Goal: Information Seeking & Learning: Learn about a topic

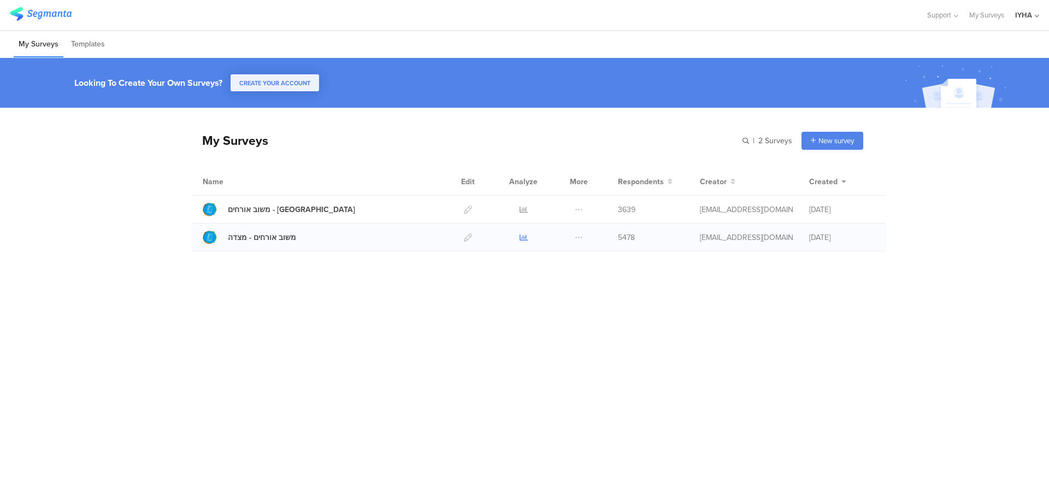
click at [525, 236] on icon at bounding box center [524, 237] width 8 height 8
click at [523, 236] on icon at bounding box center [524, 237] width 8 height 8
click at [522, 210] on icon at bounding box center [524, 210] width 8 height 8
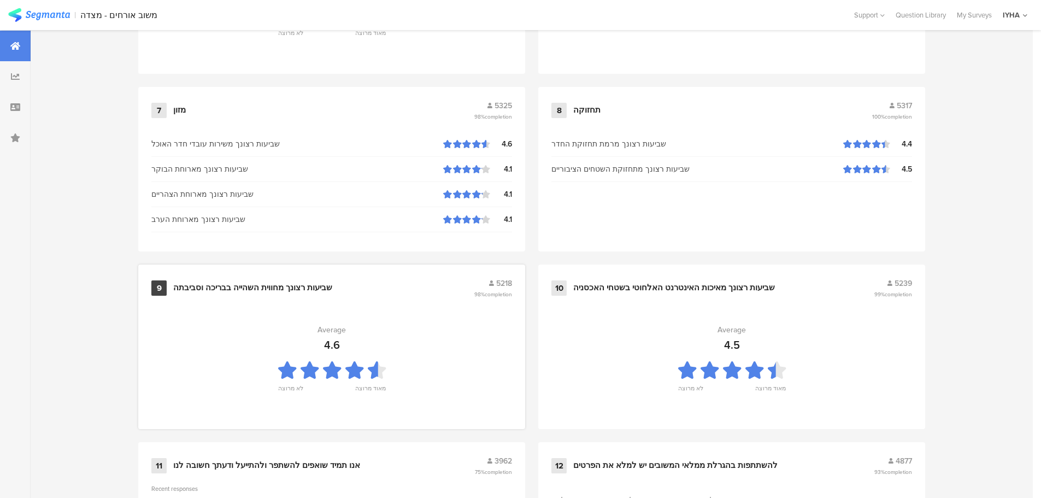
scroll to position [1105, 0]
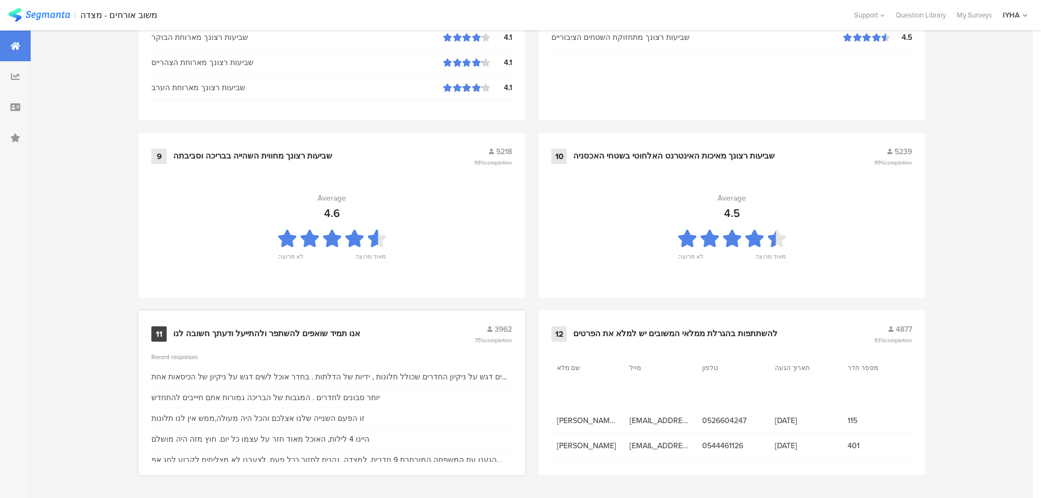
click at [337, 325] on div "11 אנו תמיד שואפים להשתפר ולהתייעל ודעתך חשובה לנו 3962 75% completion" at bounding box center [331, 334] width 361 height 21
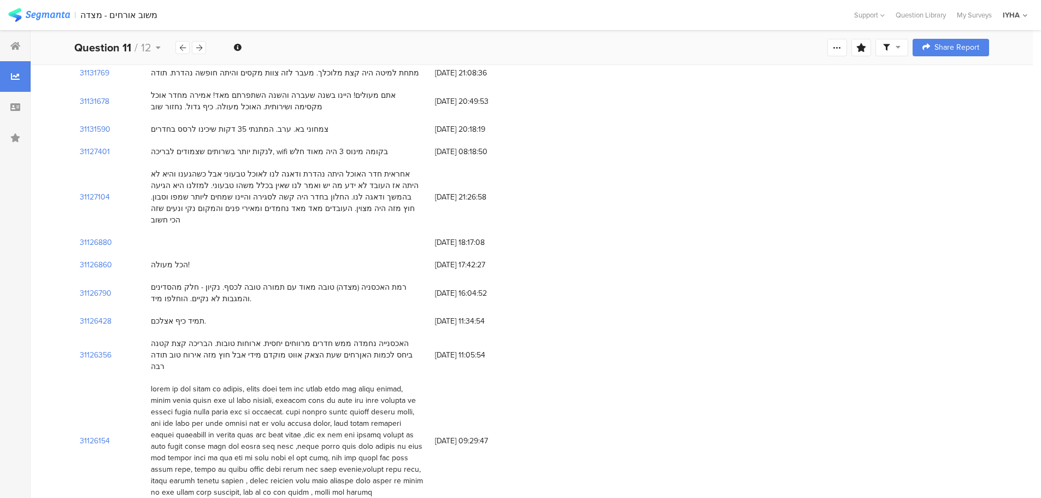
scroll to position [424, 0]
click at [98, 433] on section "31126154" at bounding box center [95, 438] width 30 height 11
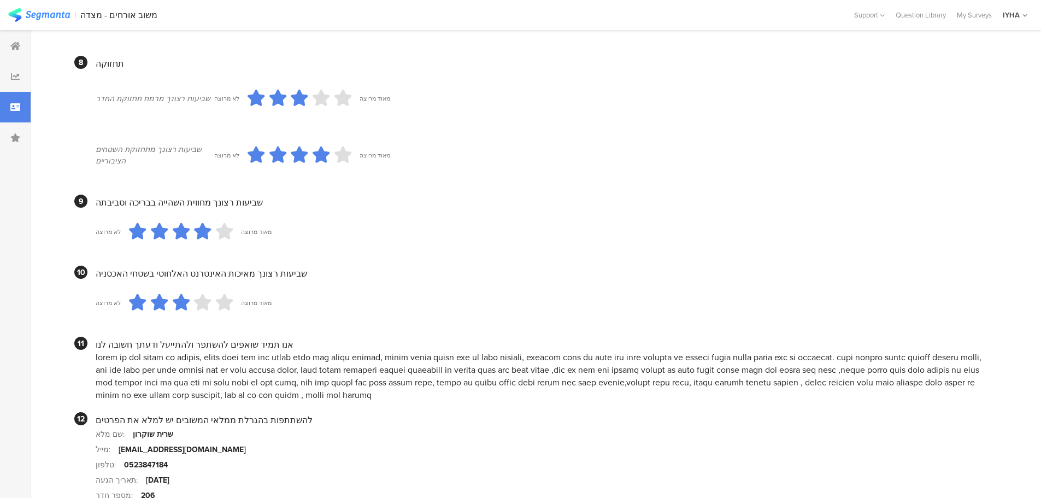
scroll to position [957, 0]
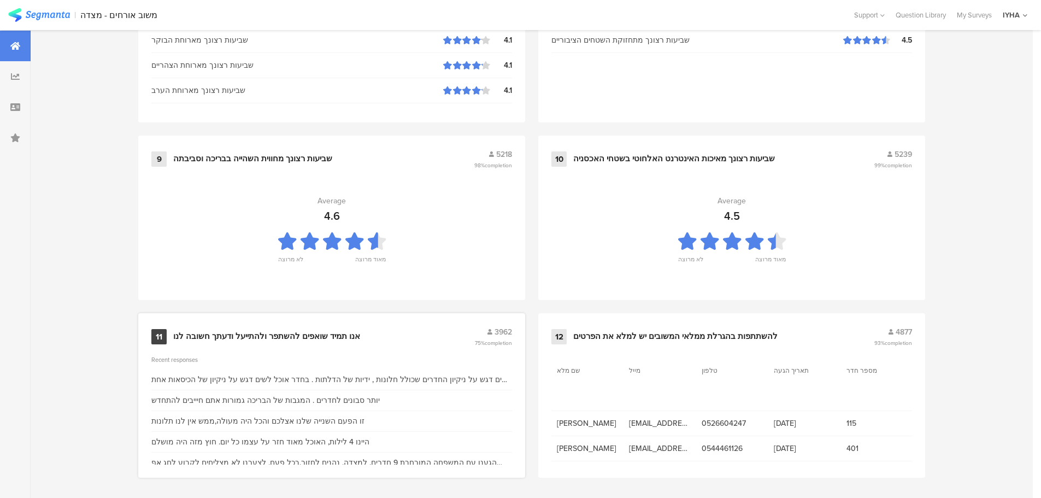
scroll to position [1105, 0]
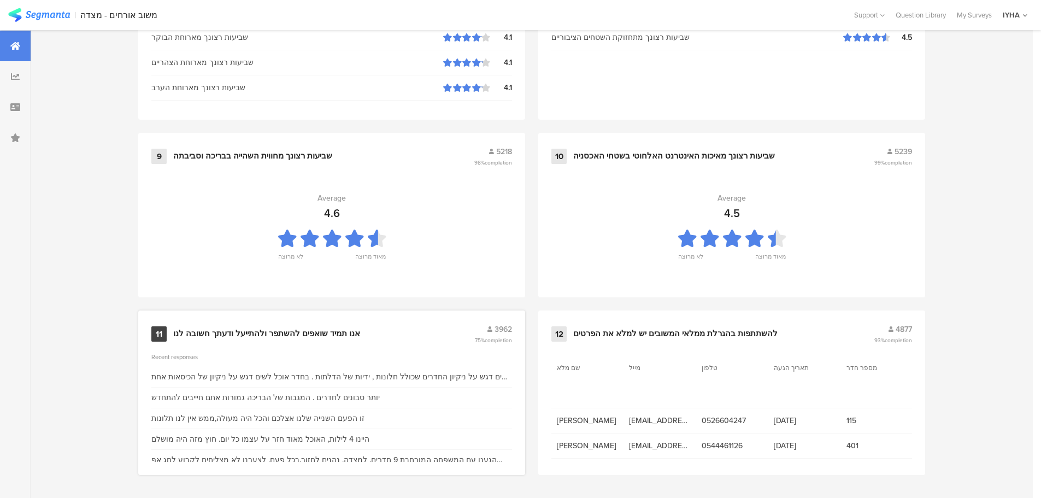
click at [352, 330] on div "אנו תמיד שואפים להשתפר ולהתייעל ודעתך חשובה לנו" at bounding box center [266, 333] width 187 height 11
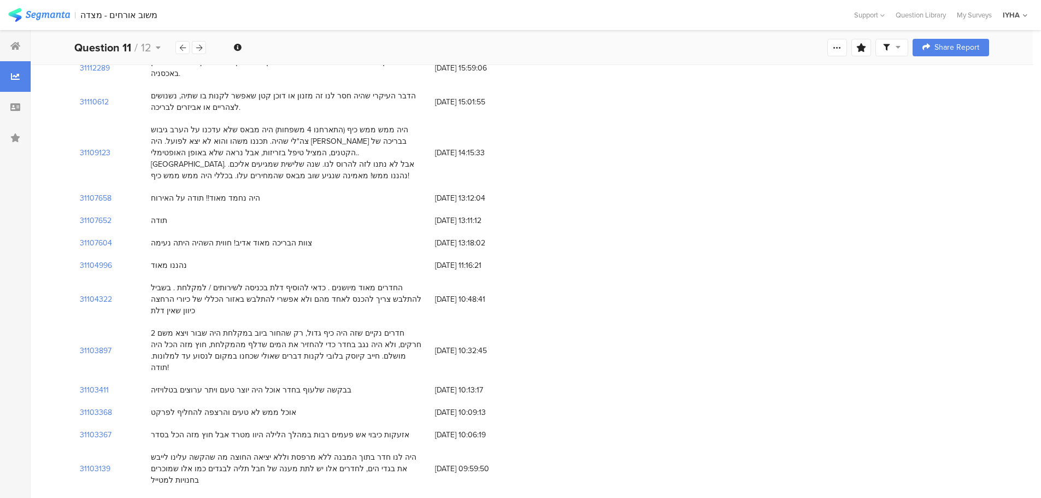
scroll to position [888, 0]
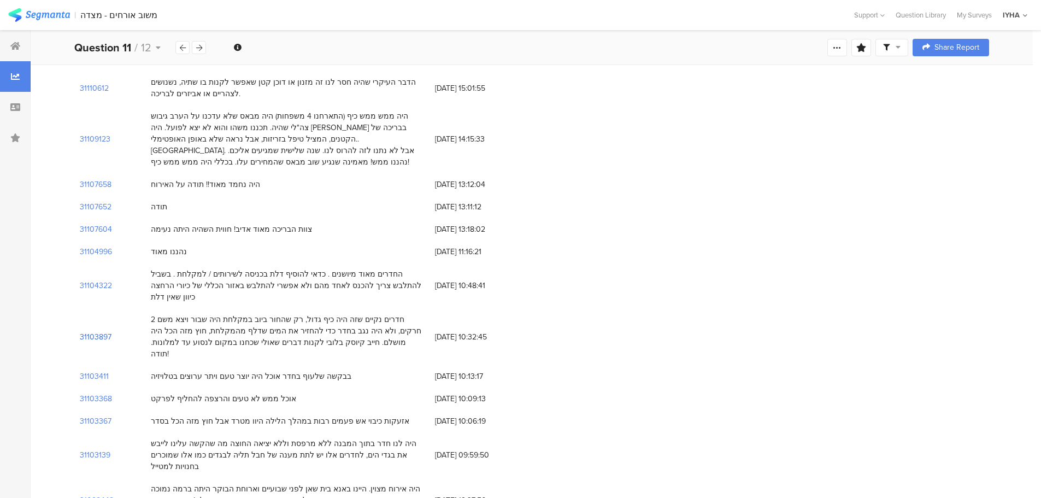
click at [93, 331] on section "31103897" at bounding box center [96, 336] width 32 height 11
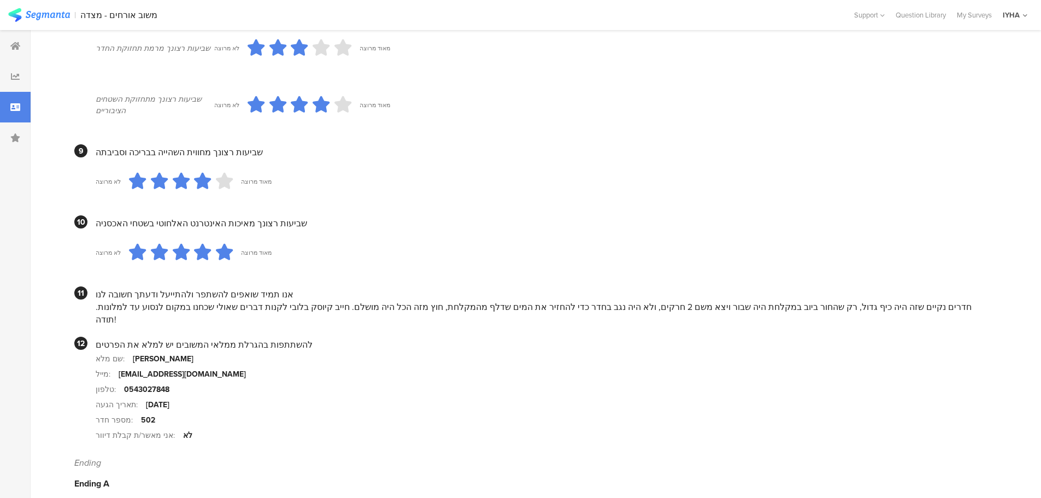
scroll to position [935, 0]
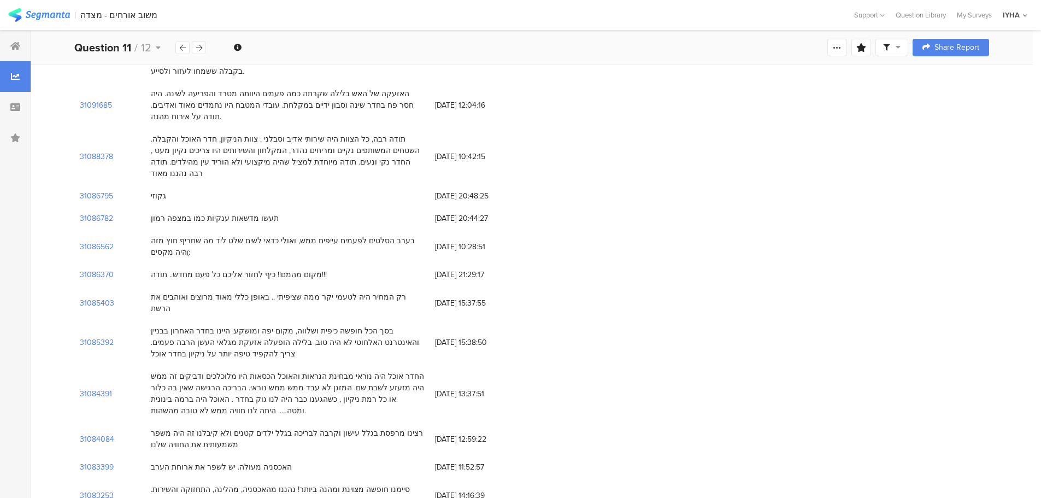
scroll to position [1462, 0]
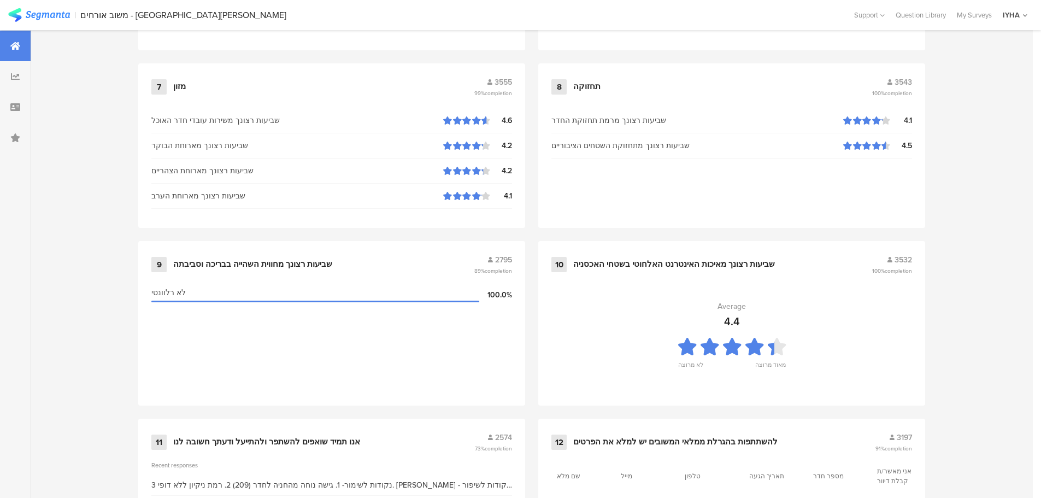
scroll to position [1105, 0]
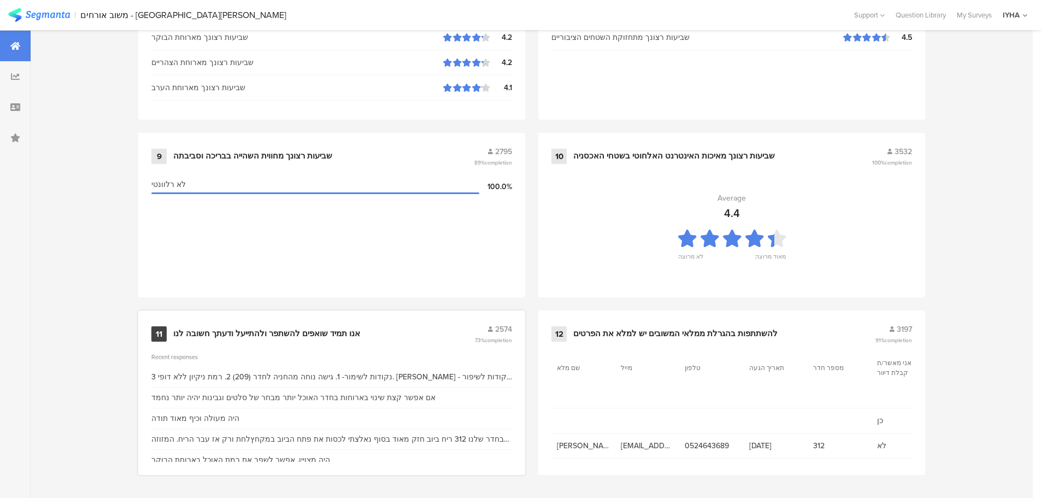
click at [355, 332] on div "אנו תמיד שואפים להשתפר ולהתייעל ודעתך חשובה לנו" at bounding box center [266, 333] width 187 height 11
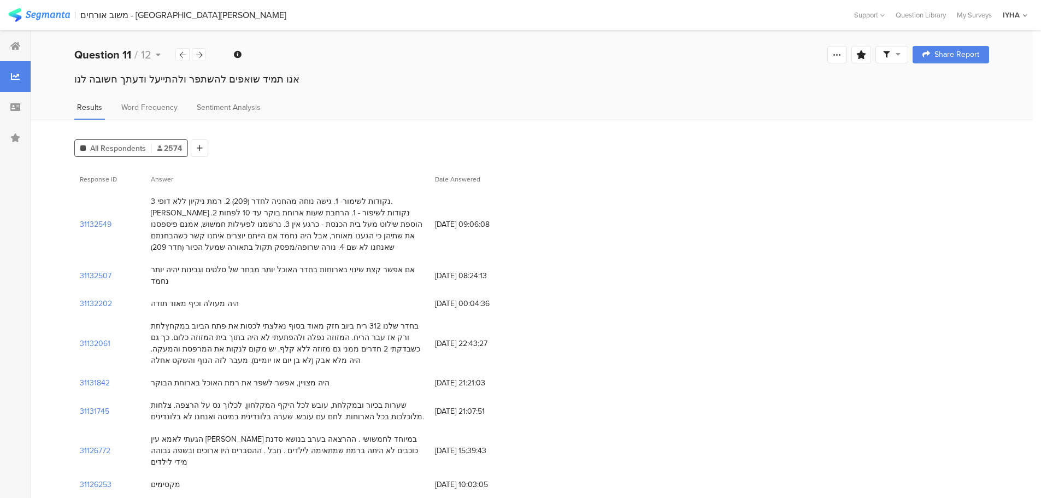
scroll to position [14, 0]
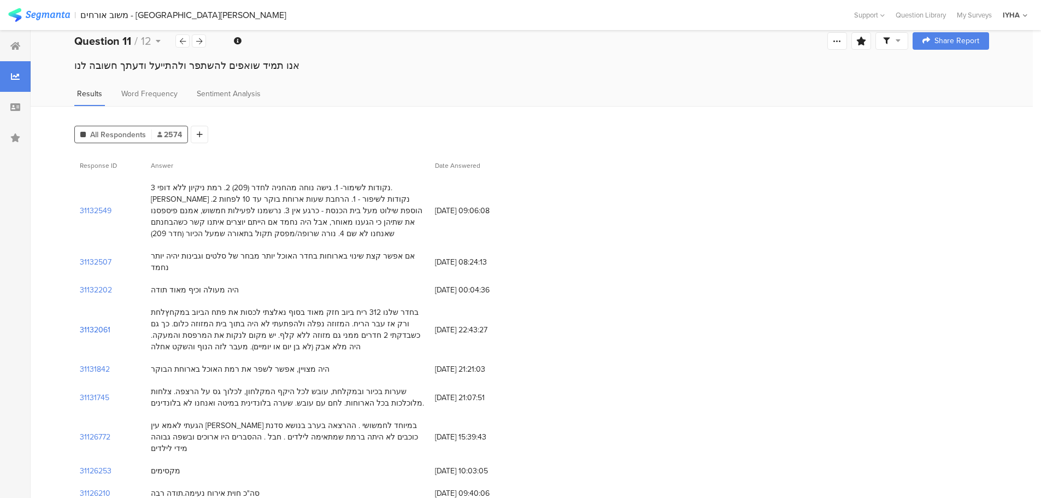
click at [101, 324] on section "31132061" at bounding box center [95, 329] width 31 height 11
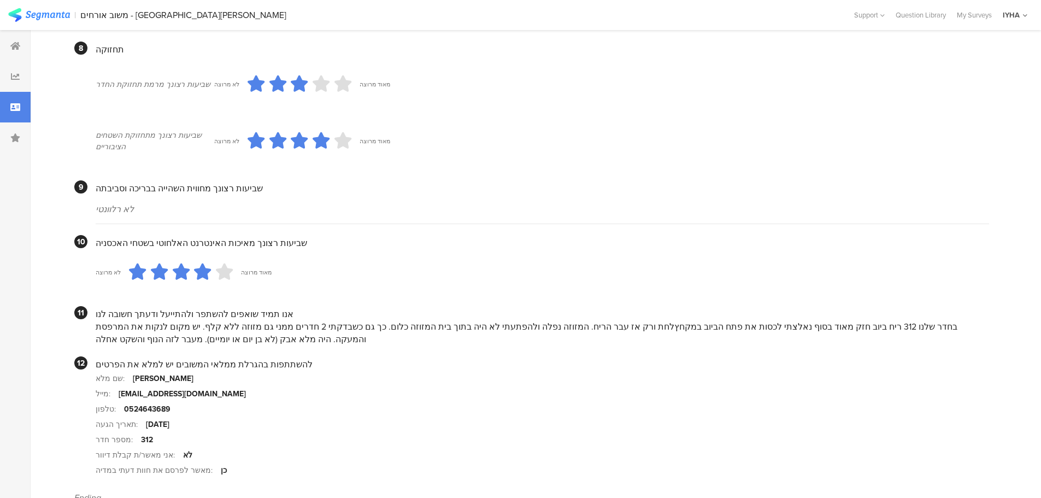
scroll to position [946, 0]
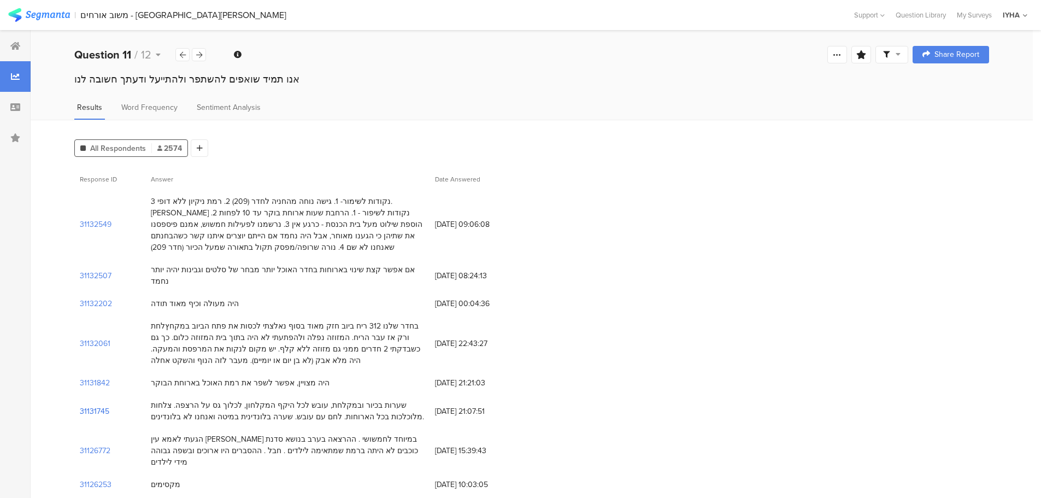
click at [102, 406] on section "31131745" at bounding box center [95, 411] width 30 height 11
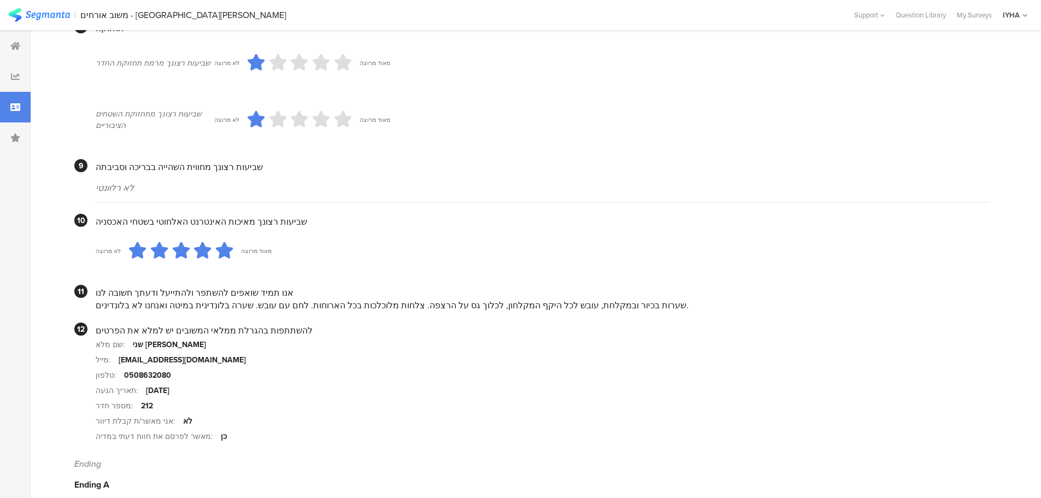
scroll to position [934, 0]
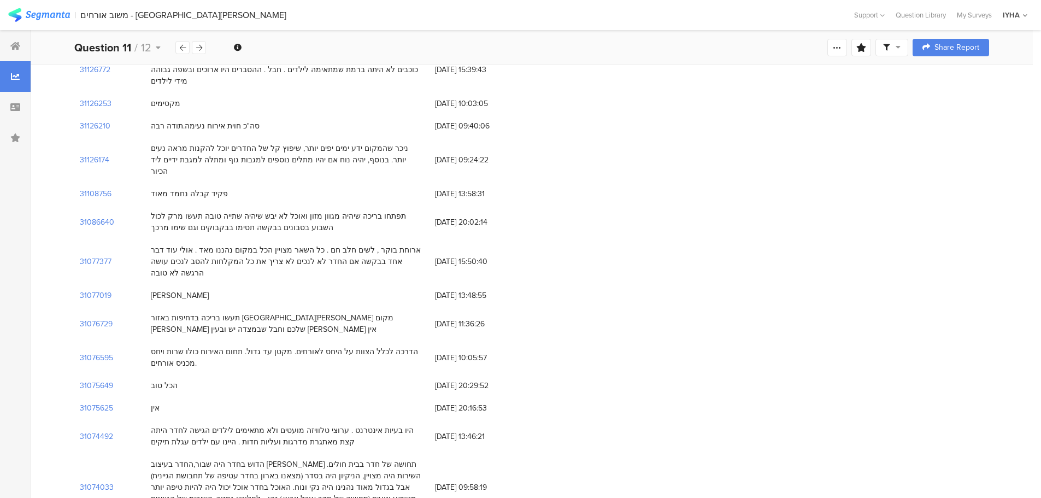
scroll to position [383, 0]
click at [107, 480] on section "31074033" at bounding box center [97, 485] width 34 height 11
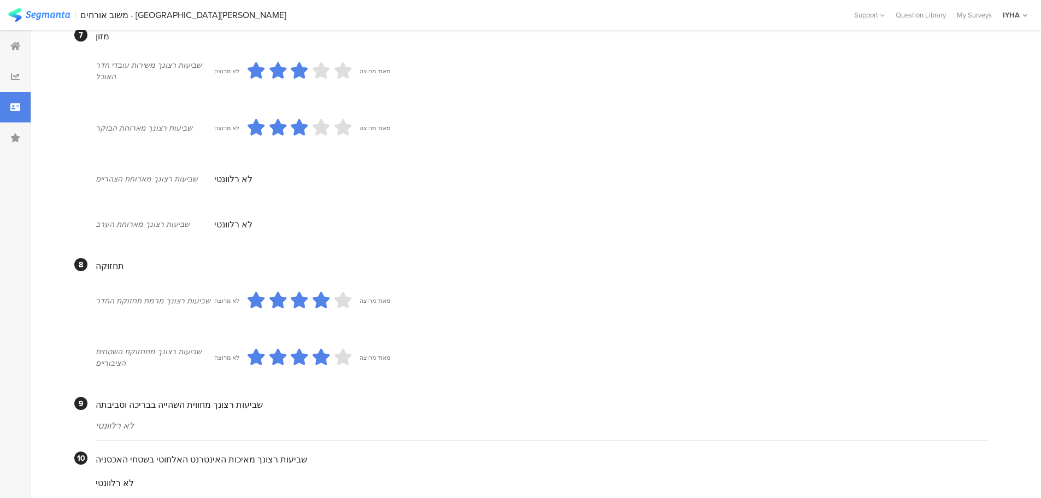
scroll to position [650, 0]
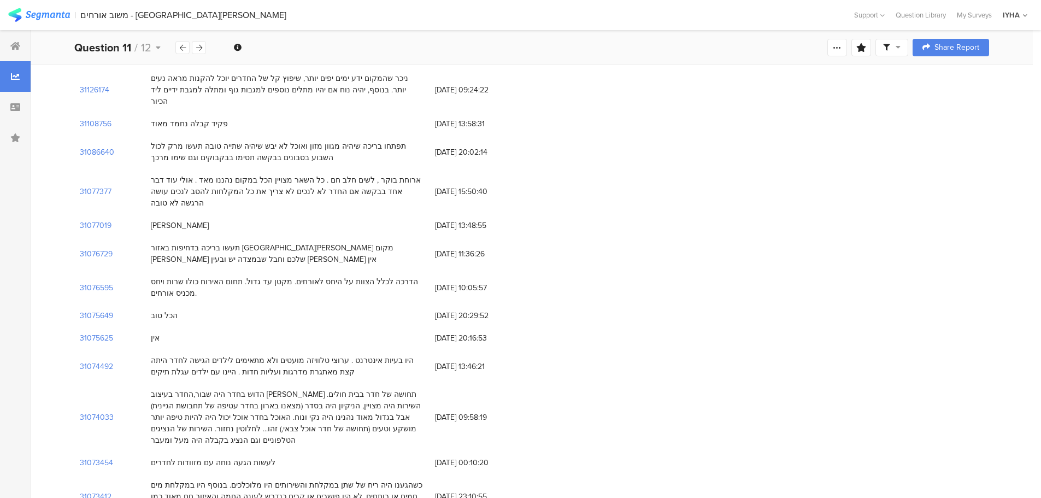
scroll to position [465, 0]
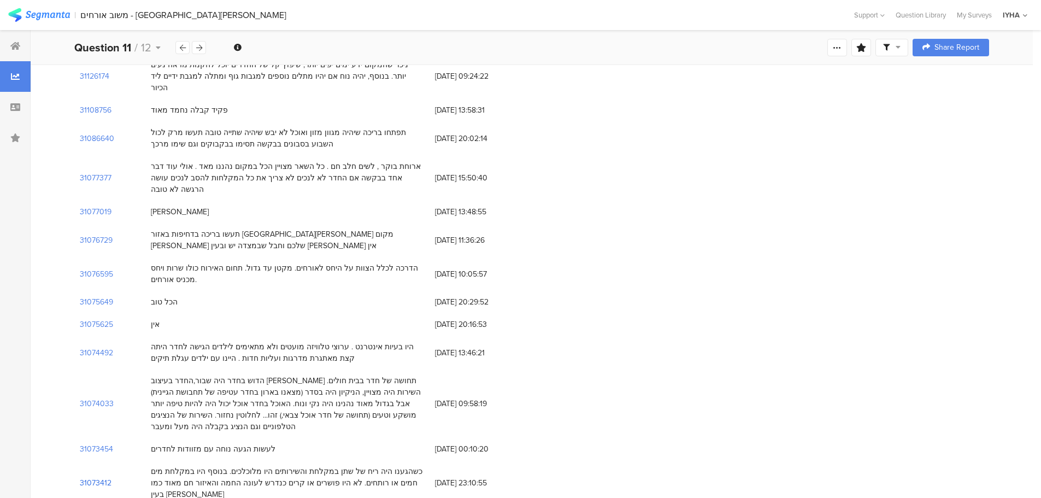
click at [104, 477] on section "31073412" at bounding box center [96, 482] width 32 height 11
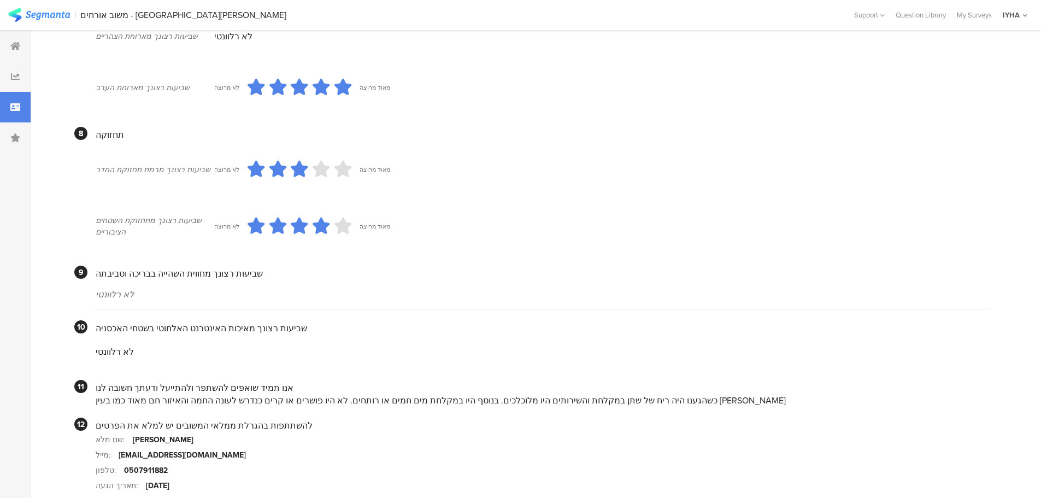
scroll to position [811, 0]
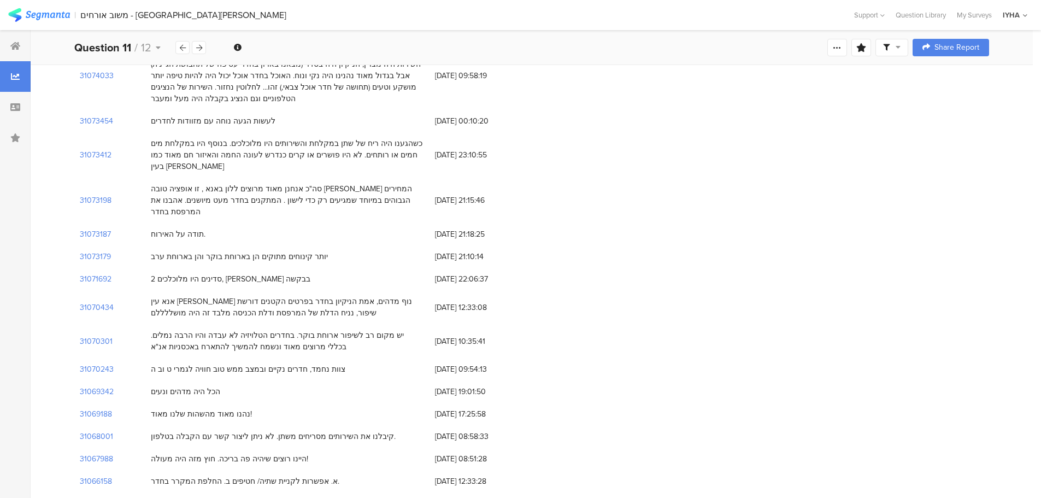
scroll to position [806, 0]
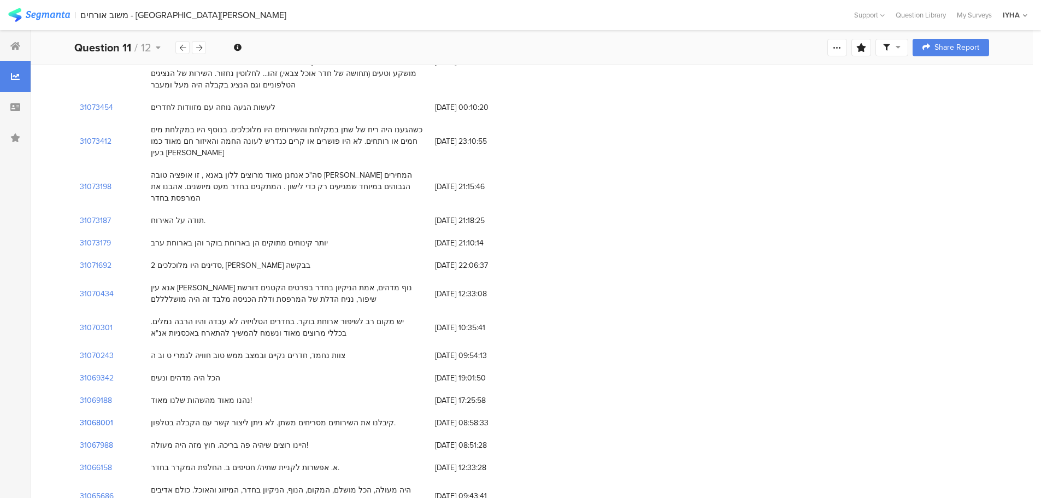
click at [107, 417] on section "31068001" at bounding box center [96, 422] width 33 height 11
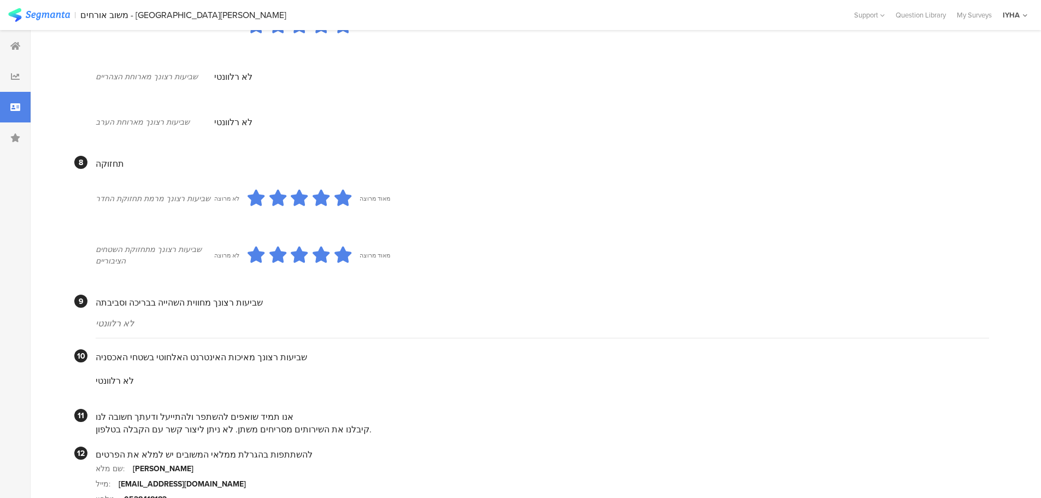
scroll to position [911, 0]
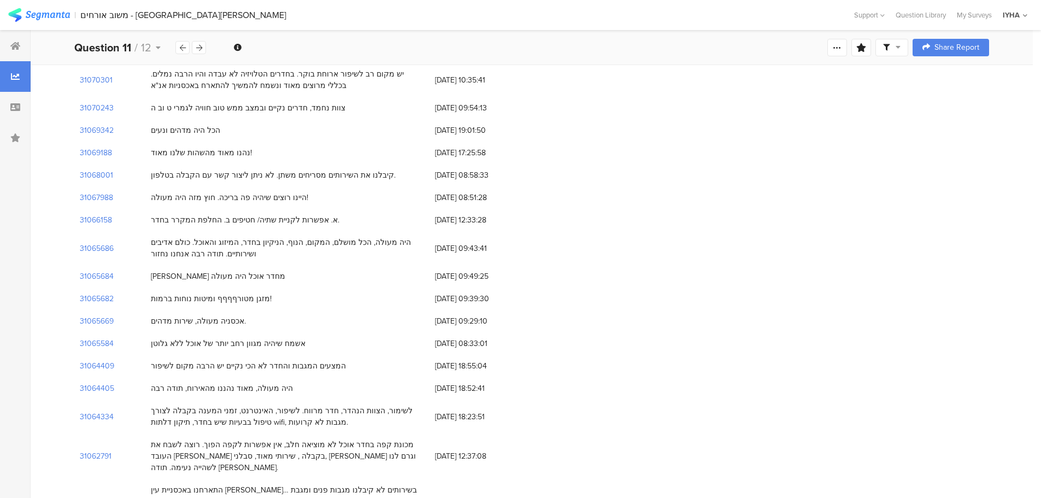
scroll to position [1066, 0]
